Goal: Transaction & Acquisition: Purchase product/service

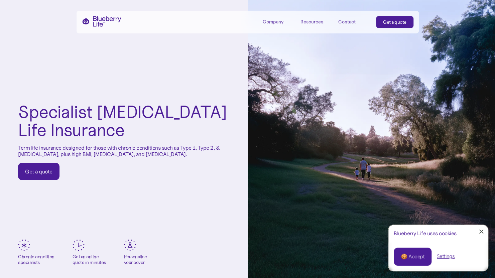
click at [410, 247] on div "🍪 Accept Settings" at bounding box center [438, 256] width 100 height 29
click at [409, 258] on div "🍪 Accept" at bounding box center [413, 256] width 24 height 7
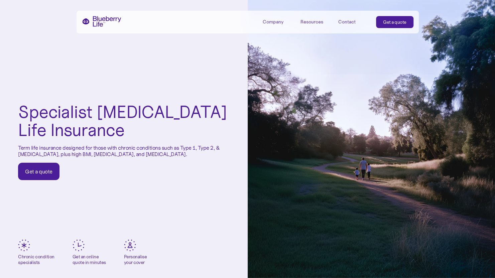
click at [41, 173] on div "Get a quote" at bounding box center [38, 171] width 27 height 7
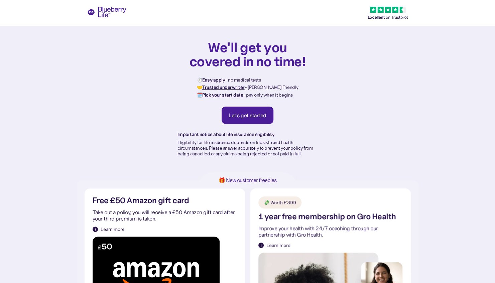
click at [251, 116] on div "Let's get started" at bounding box center [247, 115] width 38 height 7
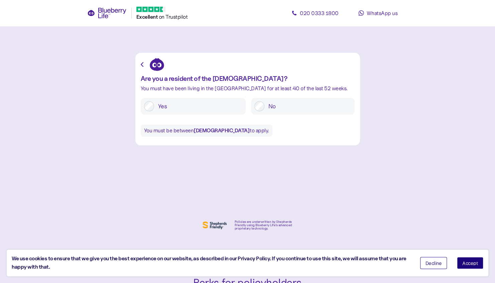
click at [471, 259] on button "Accept" at bounding box center [470, 263] width 26 height 12
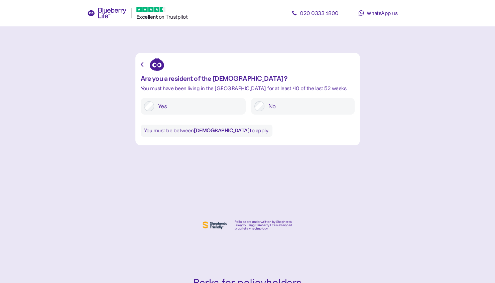
click at [155, 105] on label "Yes" at bounding box center [198, 106] width 88 height 10
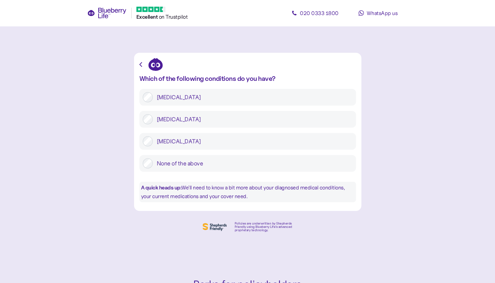
click at [152, 94] on div at bounding box center [148, 97] width 10 height 10
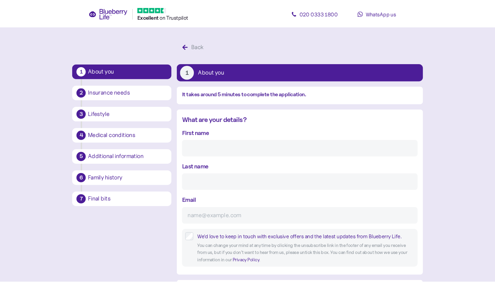
scroll to position [13, 0]
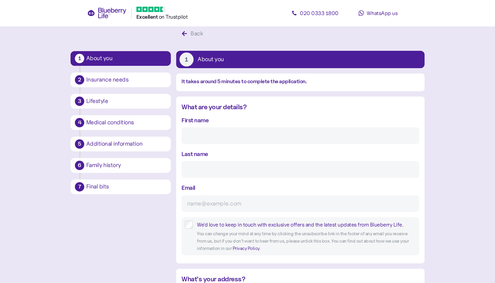
click at [204, 136] on input "First name" at bounding box center [300, 135] width 238 height 17
type input "[PERSON_NAME]"
type input "Tuft"
type input "[EMAIL_ADDRESS][DOMAIN_NAME]"
type input "**********"
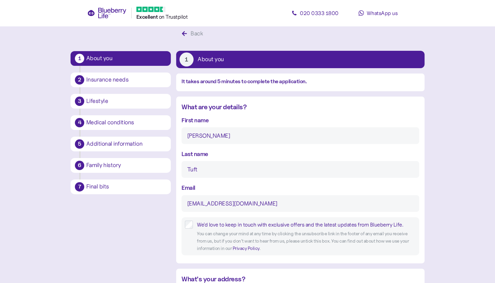
type input "**"
type input "**********"
type input "*******"
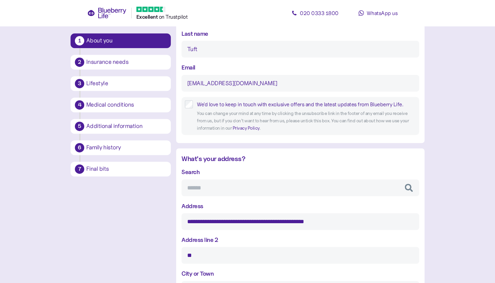
scroll to position [140, 0]
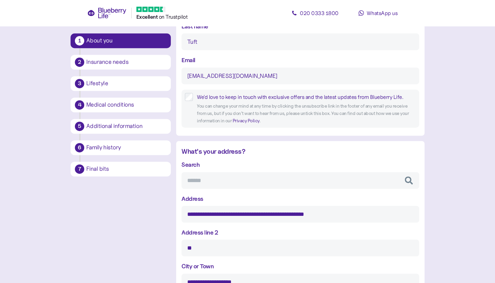
drag, startPoint x: 343, startPoint y: 213, endPoint x: 174, endPoint y: 214, distance: 169.0
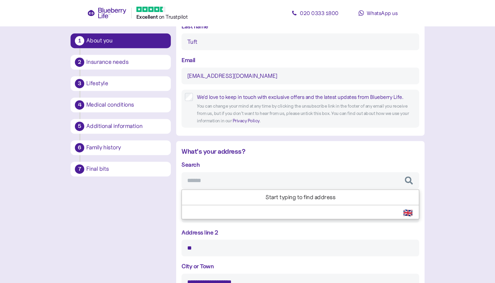
click at [228, 178] on input "Search" at bounding box center [300, 180] width 238 height 17
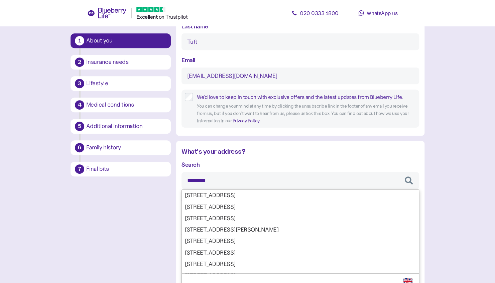
type input "*********"
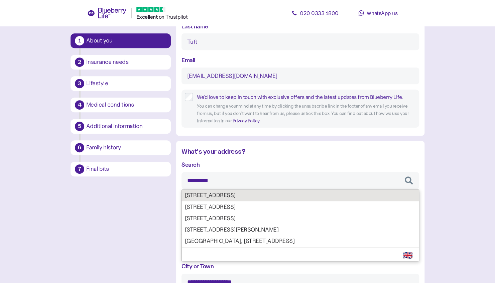
type input "**********"
type input "*******"
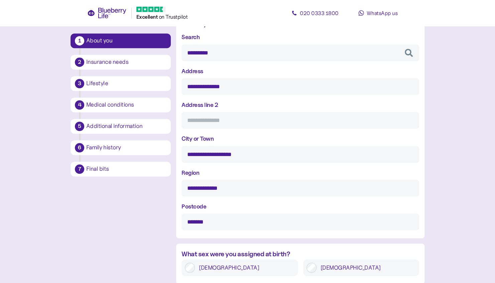
scroll to position [305, 0]
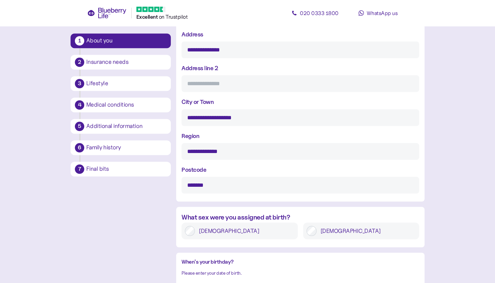
type input "*********"
click at [344, 228] on label "[DEMOGRAPHIC_DATA]" at bounding box center [366, 231] width 100 height 10
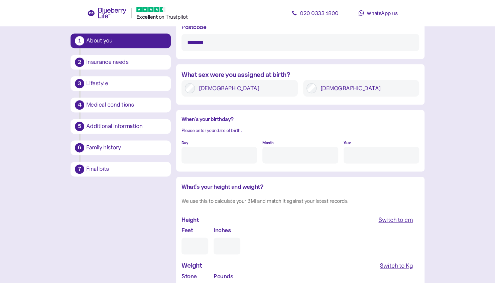
scroll to position [448, 0]
click at [200, 161] on input "Day" at bounding box center [218, 154] width 75 height 17
type input "12"
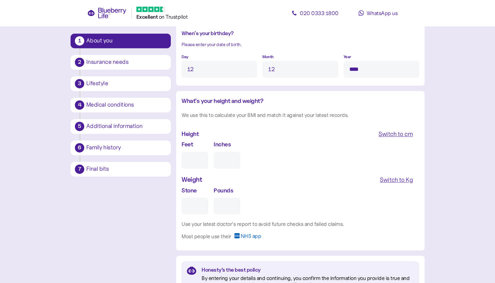
scroll to position [541, 0]
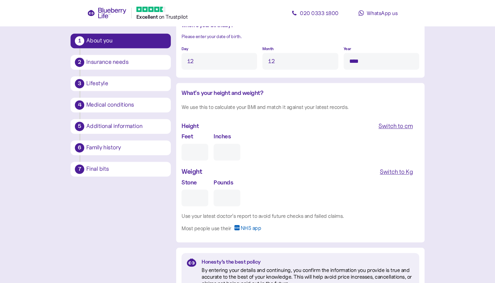
type input "****"
click at [200, 151] on input "Feet" at bounding box center [194, 152] width 27 height 17
type input "5"
type input "0"
type input "5"
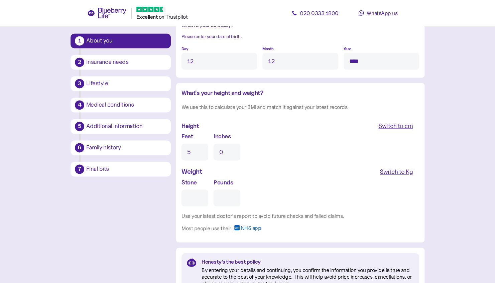
click at [229, 154] on input "0" at bounding box center [226, 152] width 27 height 17
type input "10"
click at [393, 176] on span "Switch to Kg" at bounding box center [395, 171] width 33 height 11
click at [218, 204] on input "Kg" at bounding box center [209, 197] width 57 height 17
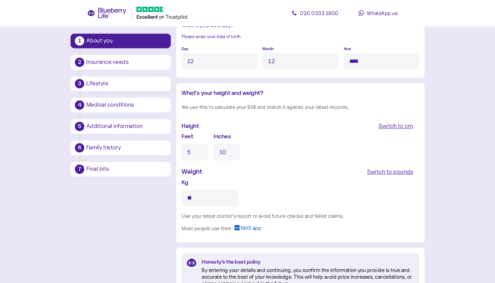
type input "**"
click at [273, 183] on div "Kg **" at bounding box center [300, 192] width 238 height 28
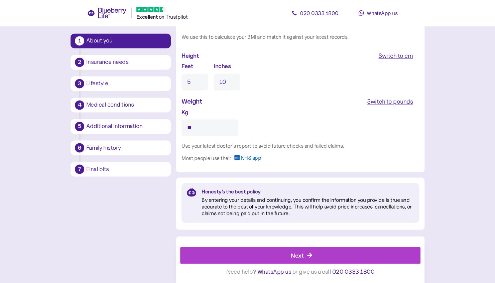
click at [295, 253] on div "Next" at bounding box center [297, 255] width 13 height 9
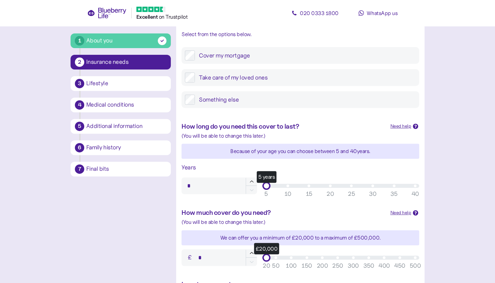
scroll to position [110, 0]
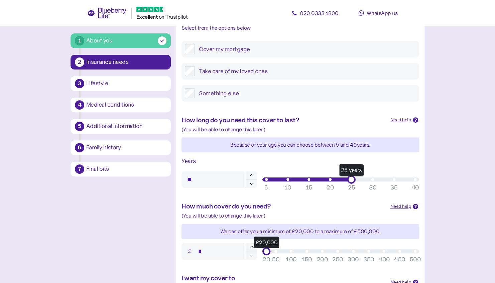
click at [352, 180] on div "25 years" at bounding box center [340, 179] width 149 height 4
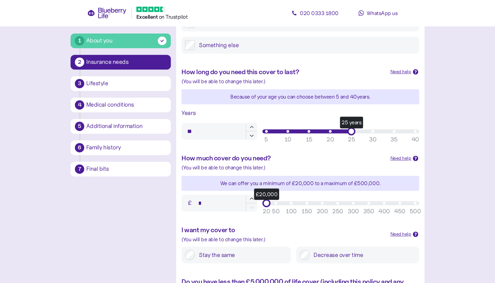
scroll to position [159, 0]
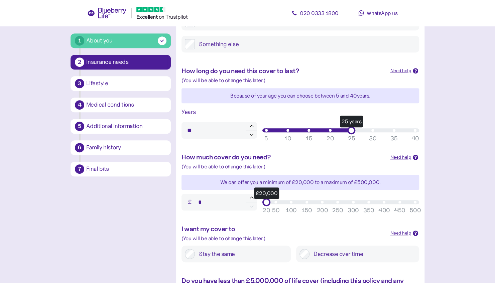
type input "**"
click at [374, 133] on div "30 years" at bounding box center [340, 130] width 157 height 8
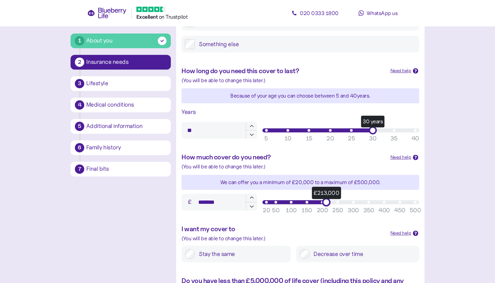
click at [325, 201] on div "£213,000" at bounding box center [340, 202] width 149 height 4
click at [318, 201] on div "£213,000" at bounding box center [340, 202] width 149 height 4
click at [321, 202] on div "£191,000" at bounding box center [319, 202] width 8 height 8
click at [253, 200] on icon "button" at bounding box center [252, 198] width 6 height 6
type input "*******"
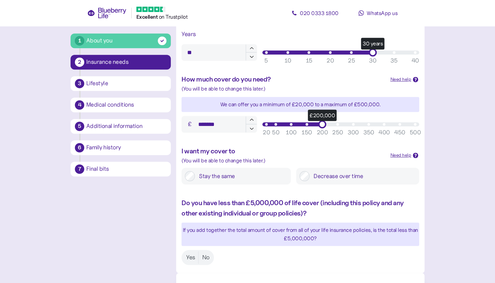
scroll to position [237, 0]
click at [206, 174] on label "Stay the same" at bounding box center [241, 176] width 93 height 10
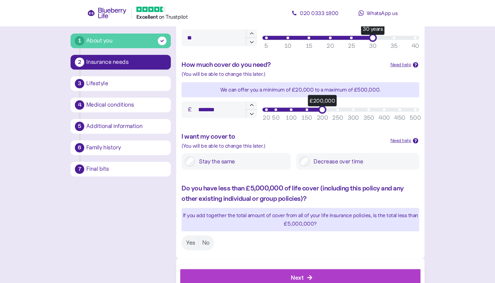
scroll to position [274, 0]
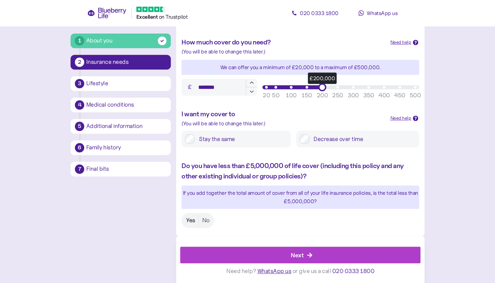
click at [190, 222] on label "Yes" at bounding box center [191, 220] width 16 height 12
click at [320, 257] on div "Next" at bounding box center [301, 255] width 225 height 16
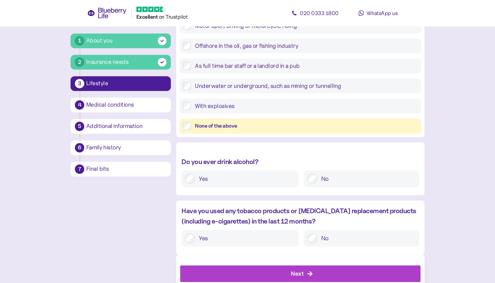
scroll to position [215, 0]
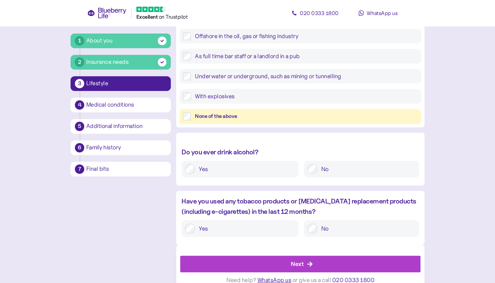
click at [199, 170] on label "Yes" at bounding box center [245, 169] width 100 height 10
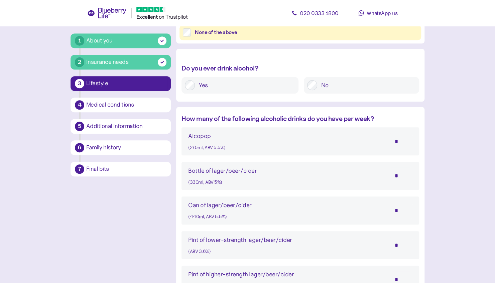
scroll to position [300, 0]
click at [398, 175] on input "*" at bounding box center [400, 175] width 23 height 17
type input "*"
click at [371, 195] on div "How many of the following alcoholic drinks do you have per week? Alcopop (275ml…" at bounding box center [300, 272] width 248 height 318
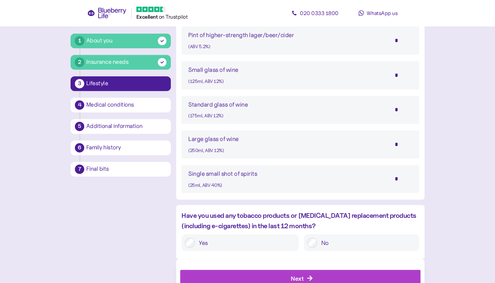
scroll to position [562, 0]
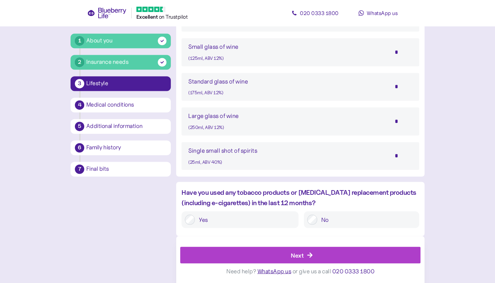
click at [296, 262] on span "Next" at bounding box center [297, 255] width 13 height 16
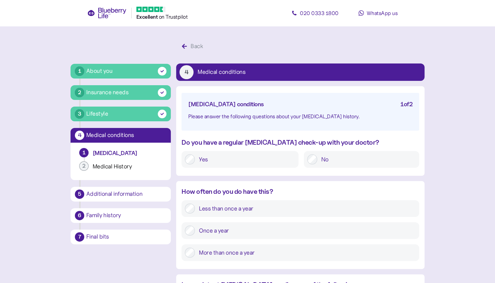
click at [201, 231] on label "Once a year" at bounding box center [305, 230] width 221 height 10
click at [220, 253] on label "More than once a year" at bounding box center [305, 253] width 221 height 10
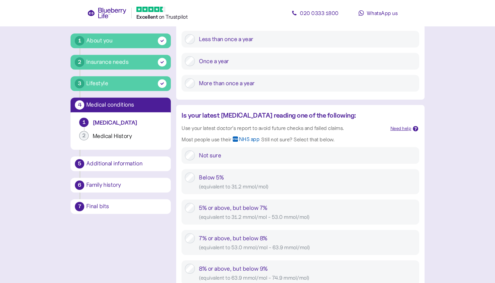
scroll to position [170, 0]
click at [252, 206] on div "5% or above, but below 7% ( equivalent to 31.2 mmol/mol - 53.0 mmol/mol )" at bounding box center [307, 211] width 217 height 18
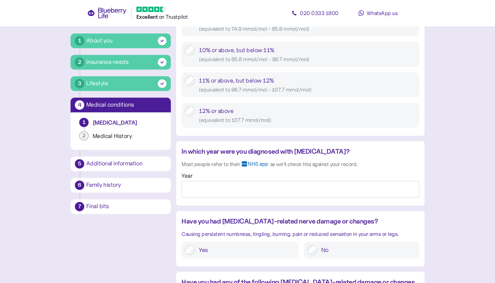
scroll to position [461, 0]
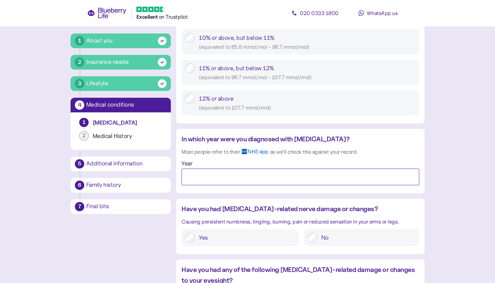
click at [260, 176] on input "Year" at bounding box center [300, 176] width 238 height 17
type input "*"
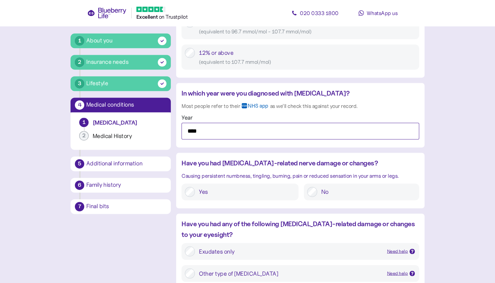
scroll to position [507, 0]
type input "****"
click at [320, 187] on label "No" at bounding box center [366, 191] width 99 height 10
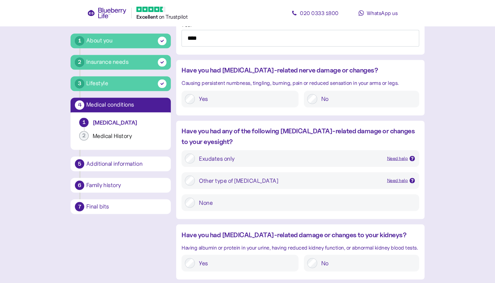
scroll to position [600, 0]
click at [246, 198] on label "None" at bounding box center [305, 202] width 221 height 10
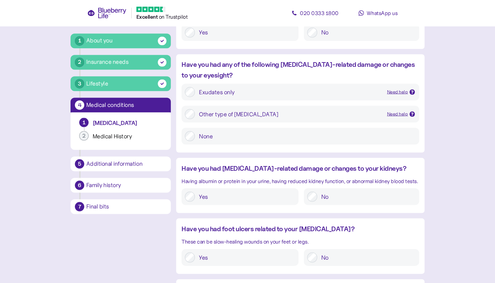
scroll to position [667, 0]
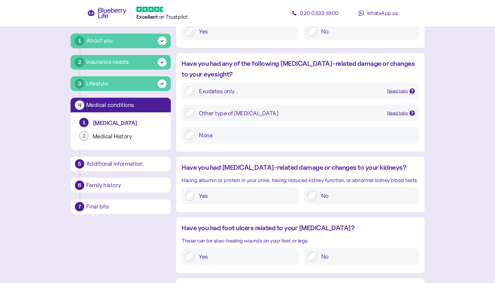
click at [335, 193] on label "No" at bounding box center [366, 195] width 99 height 10
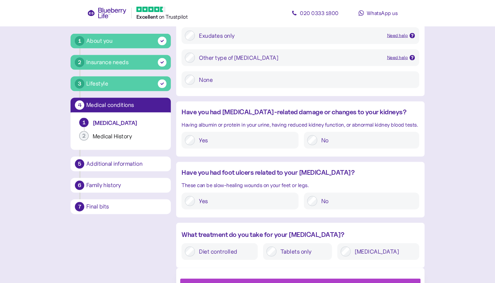
click at [335, 197] on label "No" at bounding box center [366, 201] width 99 height 10
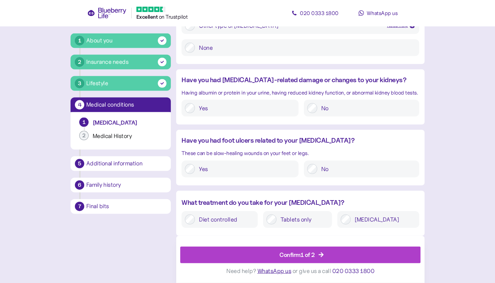
click at [315, 255] on div "Confirm 1 of 2" at bounding box center [296, 254] width 35 height 9
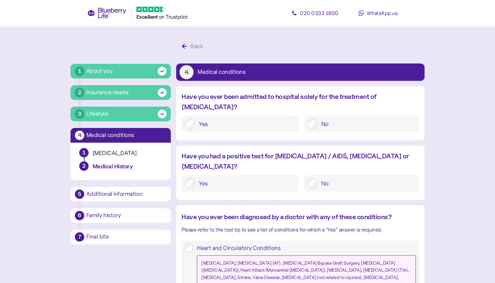
click at [334, 119] on label "No" at bounding box center [366, 124] width 99 height 10
click at [321, 178] on label "No" at bounding box center [366, 183] width 99 height 10
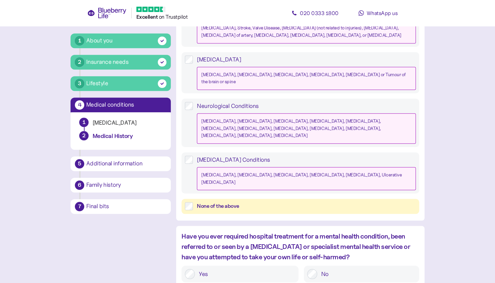
scroll to position [250, 0]
click at [231, 202] on div "None of the above" at bounding box center [306, 206] width 219 height 8
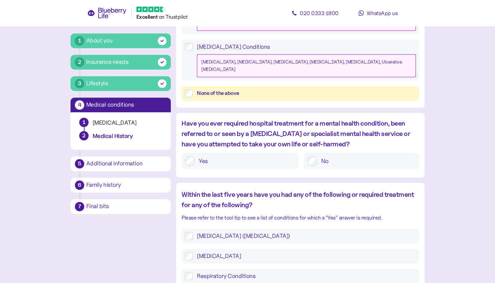
scroll to position [371, 0]
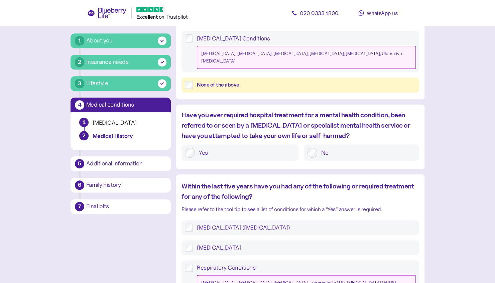
click at [321, 148] on label "No" at bounding box center [366, 153] width 99 height 10
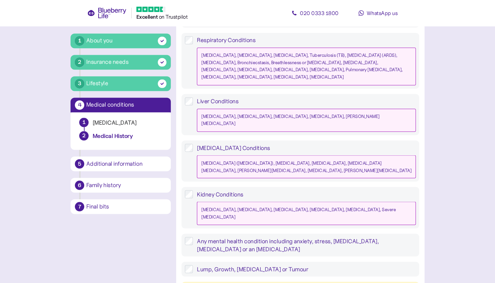
scroll to position [600, 0]
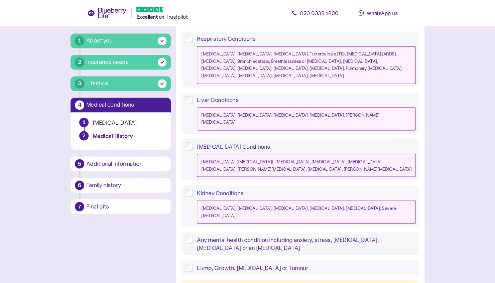
click at [230, 283] on div "None of the above" at bounding box center [306, 288] width 219 height 8
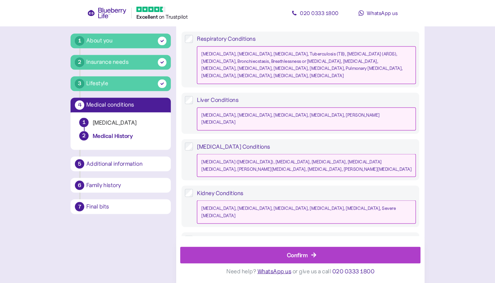
click at [302, 255] on div "Confirm" at bounding box center [297, 254] width 21 height 9
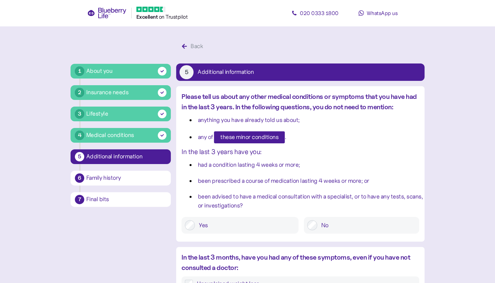
click at [252, 138] on span "these minor conditions" at bounding box center [249, 137] width 58 height 11
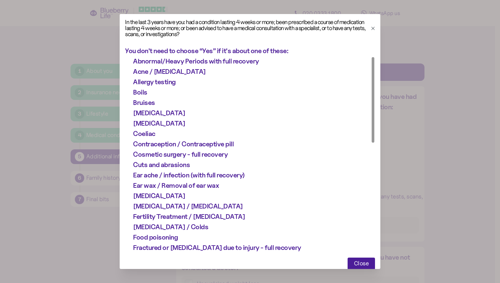
click at [357, 260] on span "Close" at bounding box center [361, 263] width 15 height 11
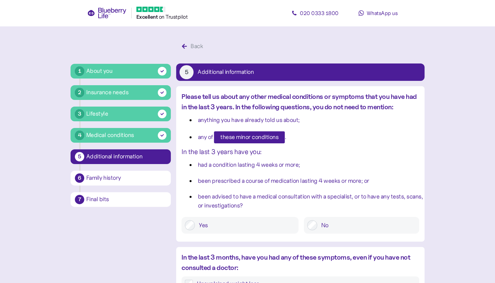
click at [333, 227] on label "No" at bounding box center [366, 225] width 99 height 10
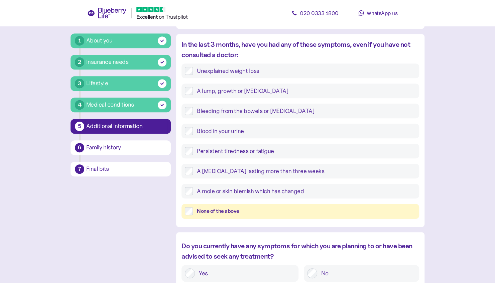
scroll to position [218, 0]
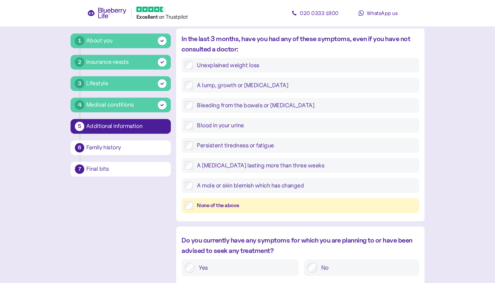
click at [235, 208] on div "None of the above" at bounding box center [306, 205] width 219 height 8
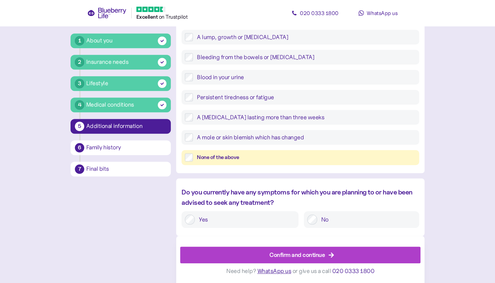
click at [323, 217] on label "No" at bounding box center [366, 219] width 99 height 10
click at [311, 253] on div "Confirm and continue" at bounding box center [296, 254] width 55 height 9
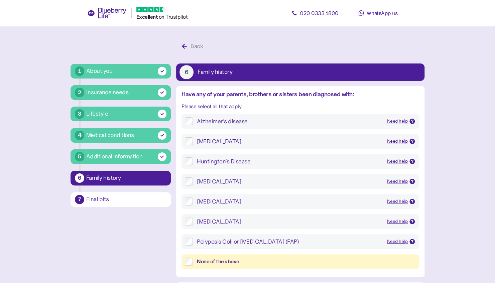
click at [237, 260] on div "None of the above" at bounding box center [306, 262] width 219 height 8
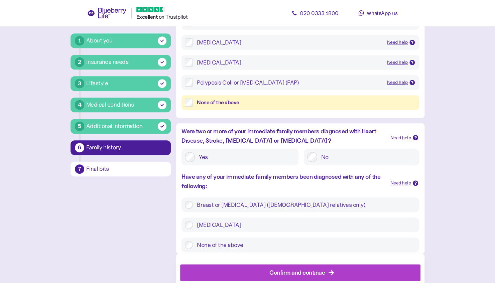
scroll to position [159, 0]
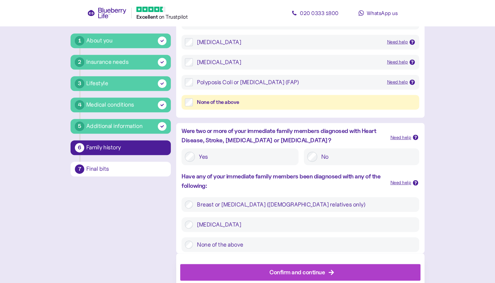
click at [417, 136] on icon at bounding box center [415, 137] width 3 height 3
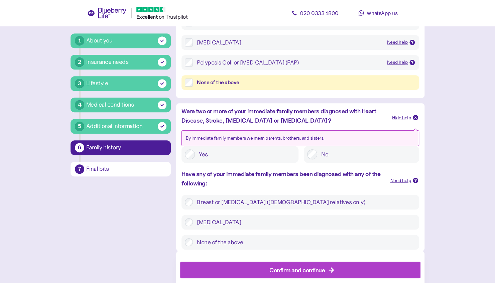
scroll to position [194, 0]
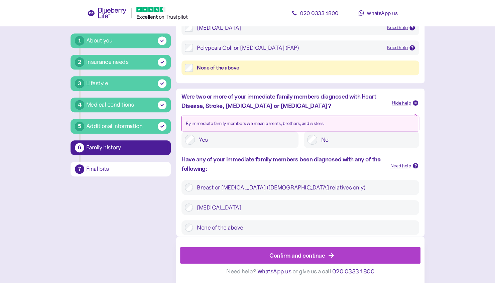
click at [197, 225] on label "None of the above" at bounding box center [304, 227] width 223 height 8
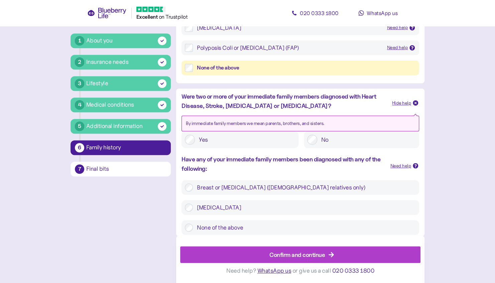
click at [294, 253] on div "Confirm and continue" at bounding box center [296, 254] width 55 height 9
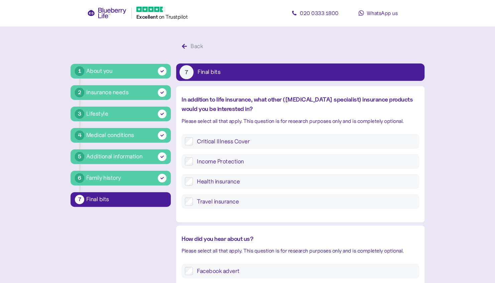
click at [256, 138] on label "Critical Illness Cover" at bounding box center [304, 141] width 223 height 8
click at [245, 162] on label "Income Protection" at bounding box center [304, 161] width 223 height 8
click at [238, 202] on label "Travel insurance" at bounding box center [304, 201] width 223 height 8
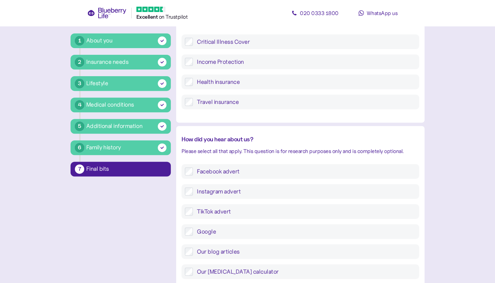
scroll to position [108, 0]
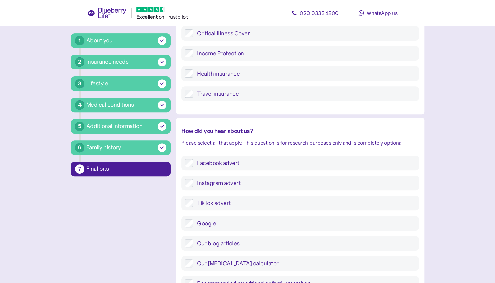
click at [236, 184] on label "Instagram advert" at bounding box center [304, 183] width 223 height 8
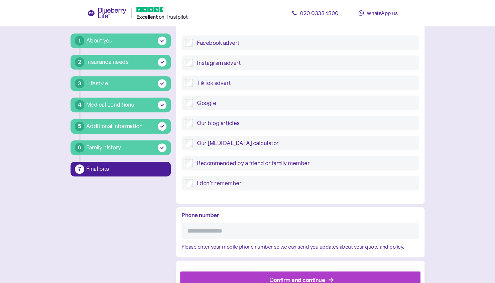
scroll to position [253, 0]
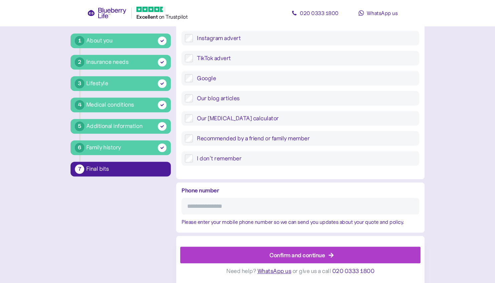
click at [385, 204] on input "Phone number" at bounding box center [300, 206] width 238 height 17
type input "**********"
click at [305, 252] on div "Confirm and continue" at bounding box center [296, 254] width 55 height 9
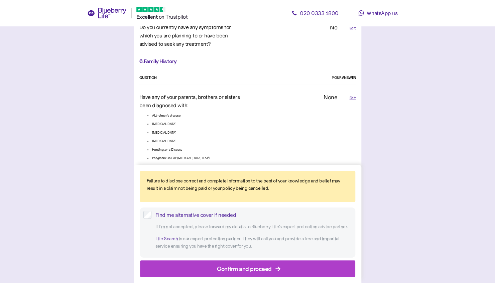
scroll to position [1498, 0]
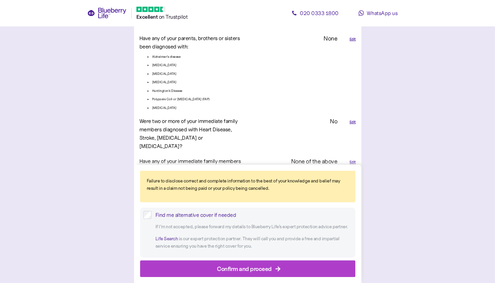
click at [269, 271] on div "Confirm and proceed" at bounding box center [244, 268] width 55 height 9
